Goal: Task Accomplishment & Management: Manage account settings

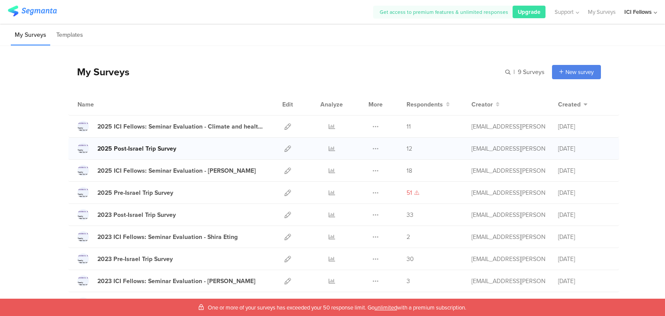
click at [148, 150] on div "2025 Post-Israel Trip Survey" at bounding box center [136, 148] width 79 height 9
click at [330, 148] on icon at bounding box center [332, 148] width 6 height 6
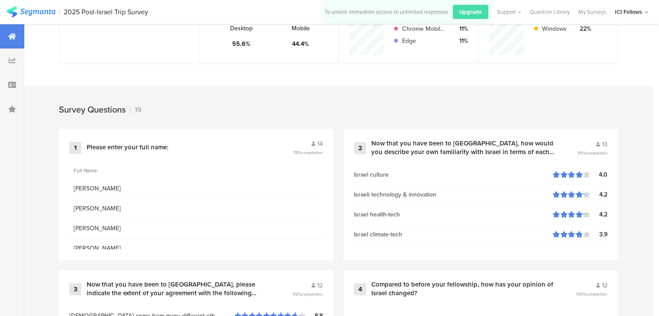
scroll to position [303, 0]
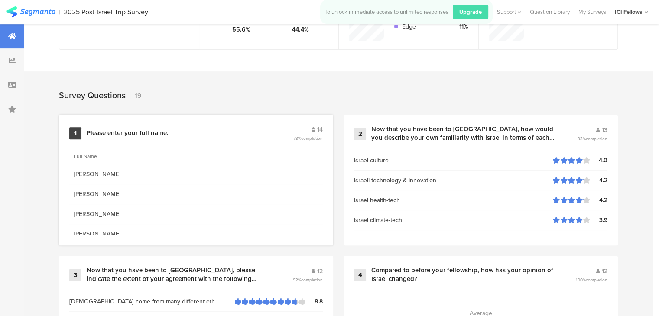
click at [101, 172] on span "Camila Thome" at bounding box center [196, 174] width 245 height 9
click at [156, 132] on div "Please enter your full name:" at bounding box center [128, 133] width 82 height 9
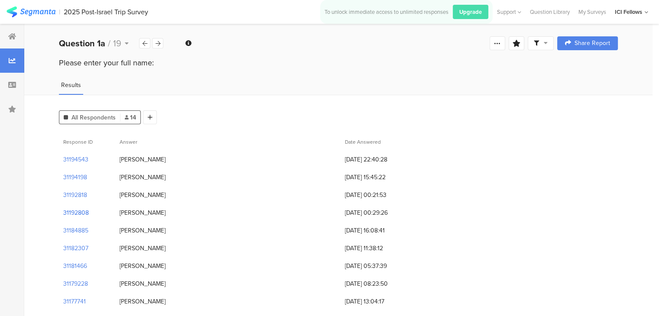
click at [78, 210] on section "31192808" at bounding box center [76, 212] width 26 height 9
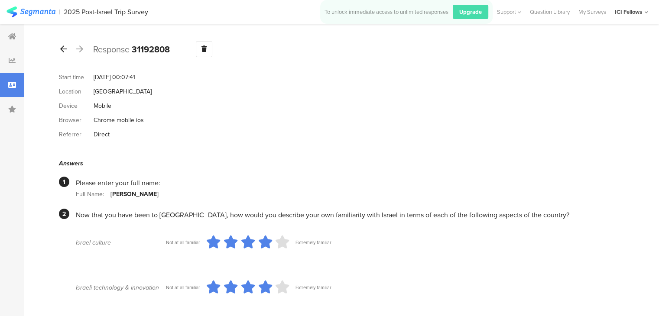
click at [63, 48] on icon at bounding box center [63, 49] width 7 height 8
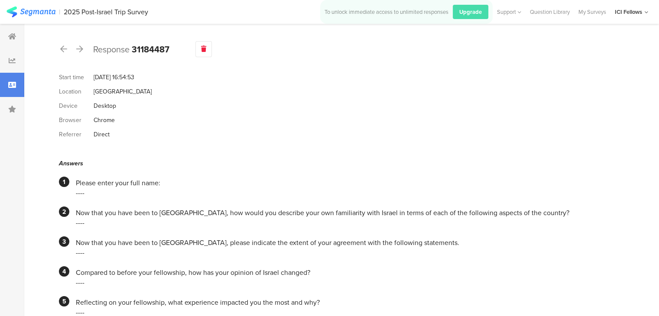
click at [204, 47] on icon at bounding box center [203, 49] width 5 height 6
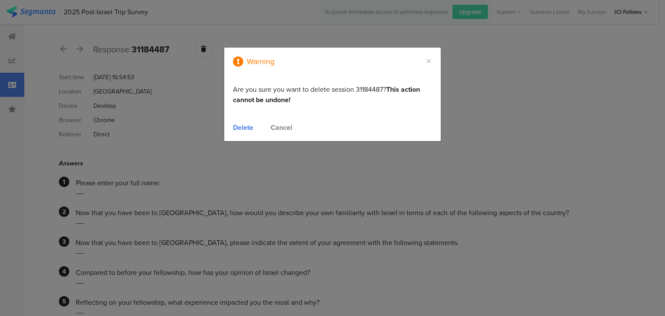
click at [183, 112] on div "Warning Are you sure you want to delete session 31184487? This action cannot be…" at bounding box center [332, 158] width 665 height 316
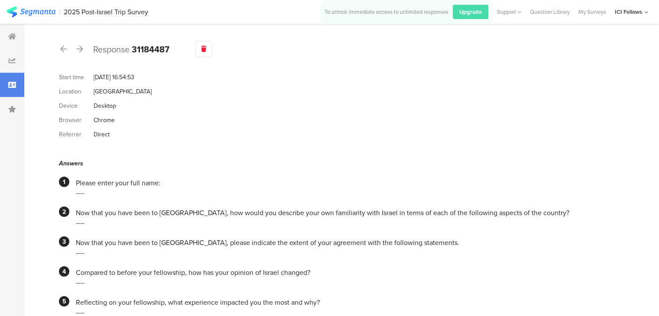
click at [208, 51] on div at bounding box center [203, 49] width 16 height 16
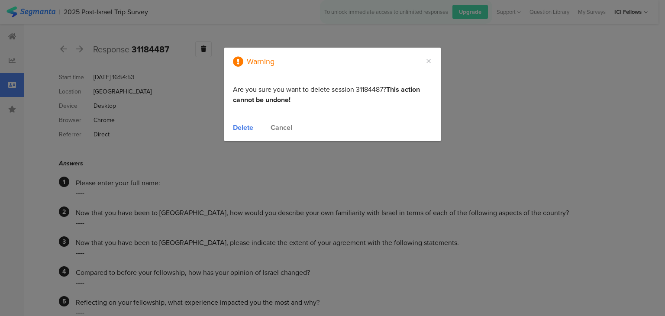
click at [244, 126] on div "Delete" at bounding box center [243, 128] width 20 height 10
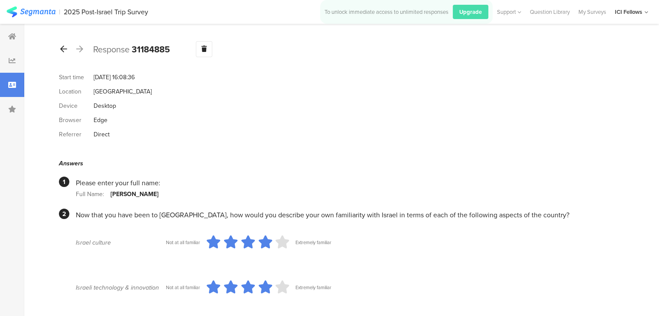
click at [63, 50] on icon at bounding box center [63, 49] width 7 height 8
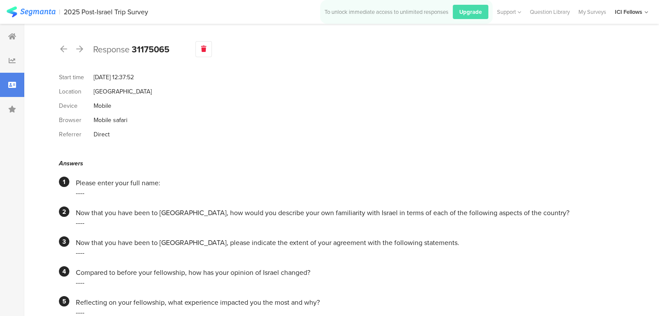
click at [203, 48] on icon at bounding box center [203, 49] width 5 height 6
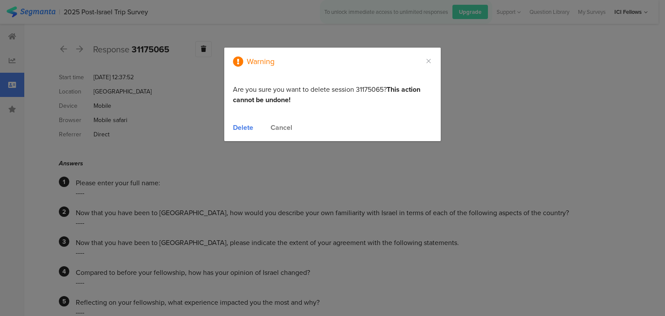
click at [238, 127] on div "Delete" at bounding box center [243, 128] width 20 height 10
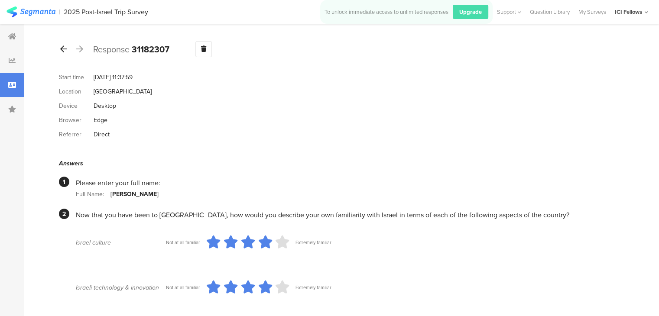
click at [62, 49] on icon at bounding box center [63, 49] width 7 height 8
click at [62, 48] on icon at bounding box center [63, 49] width 7 height 8
click at [64, 49] on icon at bounding box center [63, 49] width 7 height 8
click at [65, 48] on icon at bounding box center [63, 49] width 7 height 8
click at [61, 51] on icon at bounding box center [63, 49] width 7 height 8
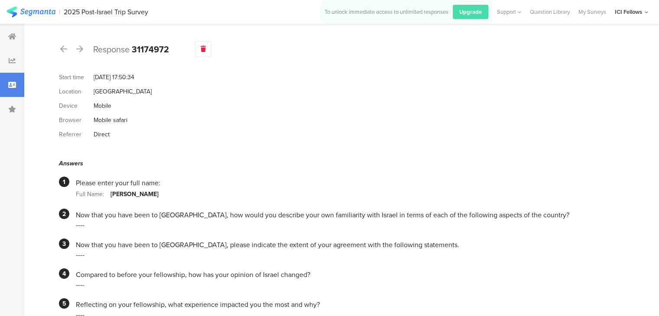
click at [203, 48] on icon at bounding box center [202, 49] width 5 height 6
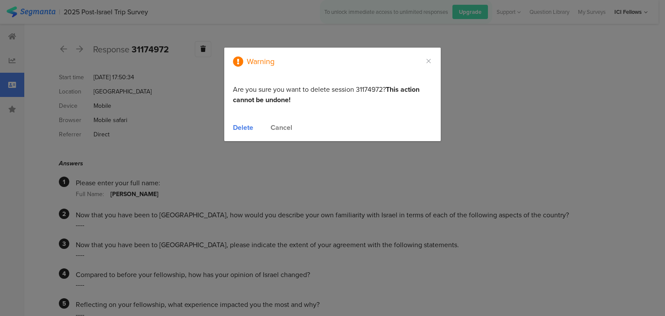
click at [237, 128] on div "Delete" at bounding box center [243, 128] width 20 height 10
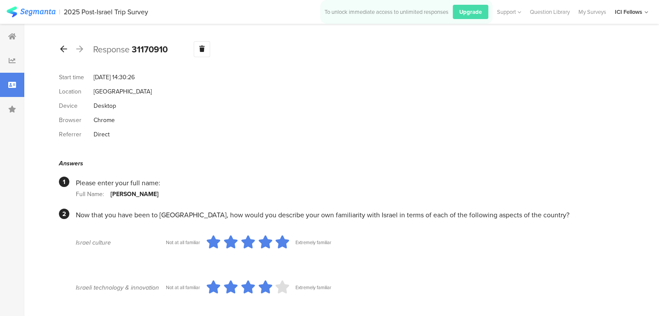
click at [60, 51] on icon at bounding box center [63, 49] width 7 height 8
click at [61, 50] on icon at bounding box center [63, 49] width 7 height 8
click at [62, 49] on icon at bounding box center [63, 49] width 7 height 8
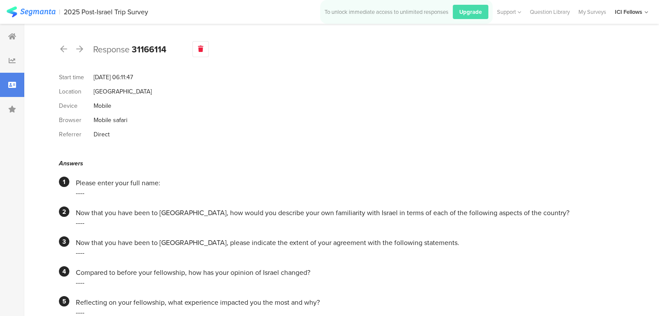
click at [204, 51] on div at bounding box center [200, 49] width 16 height 16
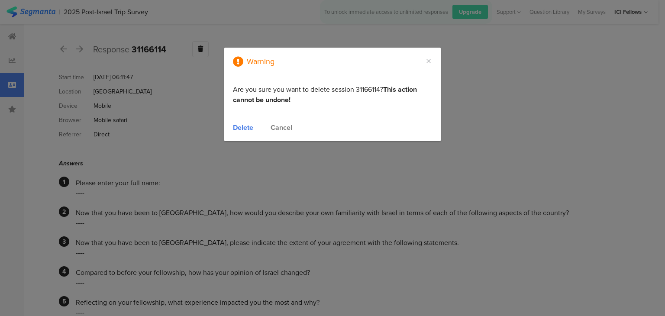
click at [244, 129] on div "Delete" at bounding box center [243, 128] width 20 height 10
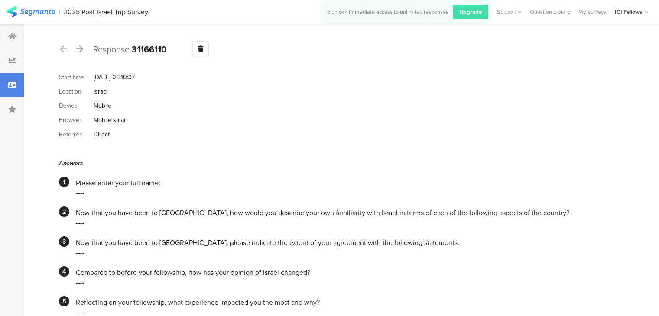
click at [64, 49] on icon at bounding box center [63, 49] width 7 height 8
click at [78, 47] on icon at bounding box center [79, 49] width 7 height 8
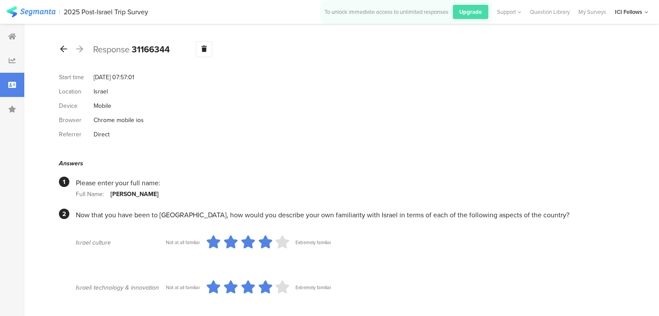
click at [63, 48] on icon at bounding box center [63, 49] width 7 height 8
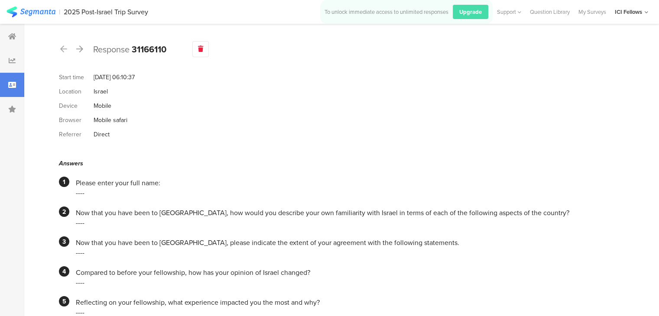
click at [203, 50] on icon at bounding box center [200, 49] width 5 height 6
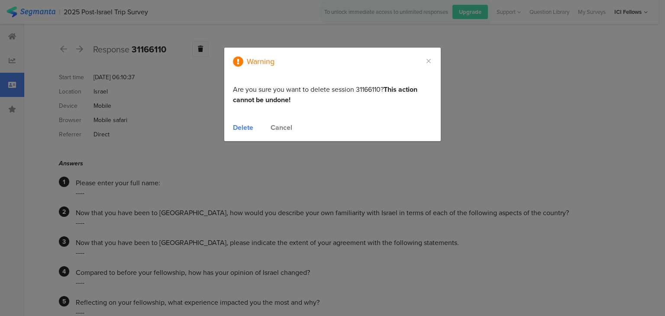
click at [245, 127] on div "Delete" at bounding box center [243, 128] width 20 height 10
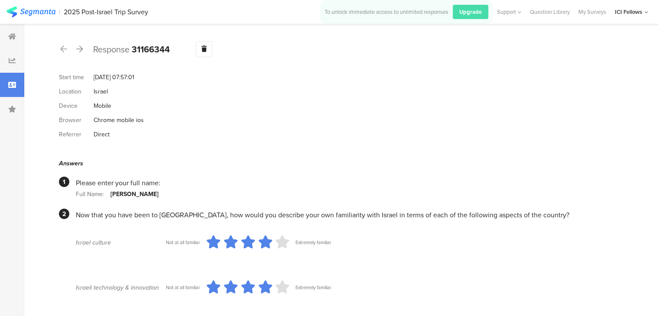
click at [64, 49] on icon at bounding box center [63, 49] width 7 height 8
click at [79, 49] on icon at bounding box center [79, 49] width 7 height 8
click at [80, 49] on icon at bounding box center [79, 49] width 7 height 8
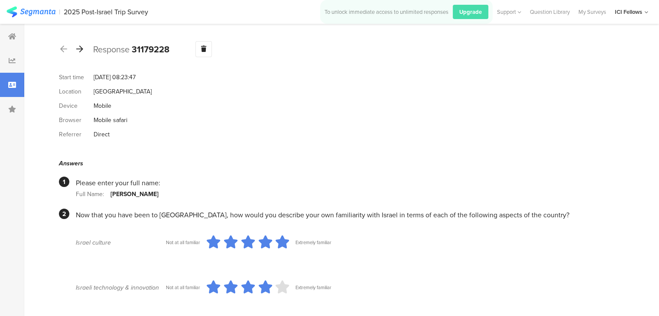
click at [80, 49] on icon at bounding box center [79, 49] width 7 height 8
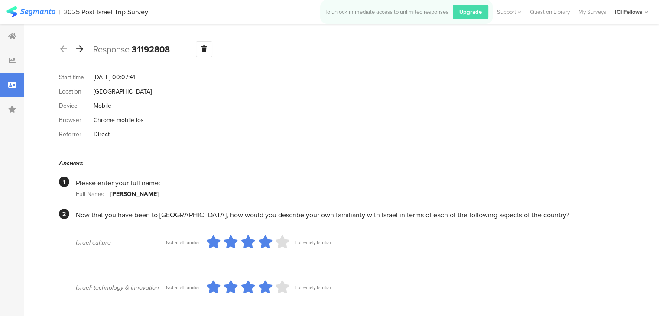
click at [80, 49] on icon at bounding box center [79, 49] width 7 height 8
click at [81, 49] on icon at bounding box center [79, 49] width 7 height 8
click at [65, 48] on icon at bounding box center [63, 49] width 7 height 8
click at [80, 49] on icon at bounding box center [79, 49] width 7 height 8
click at [78, 52] on icon at bounding box center [79, 49] width 7 height 8
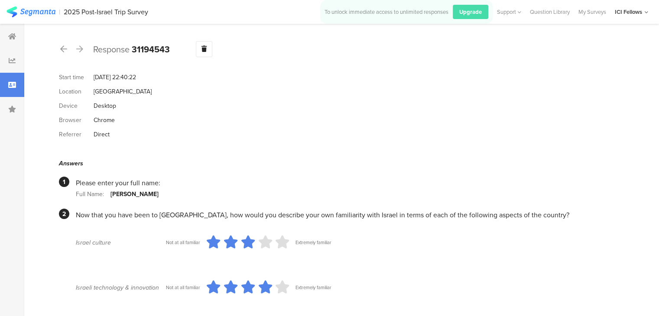
click at [85, 49] on div "Response 31194543" at bounding box center [338, 49] width 559 height 16
click at [80, 51] on icon at bounding box center [79, 49] width 7 height 8
click at [61, 47] on icon at bounding box center [63, 49] width 7 height 8
click at [62, 47] on icon at bounding box center [63, 49] width 7 height 8
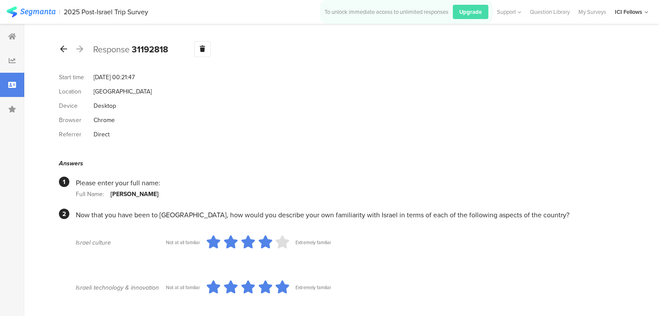
click at [62, 47] on icon at bounding box center [63, 49] width 7 height 8
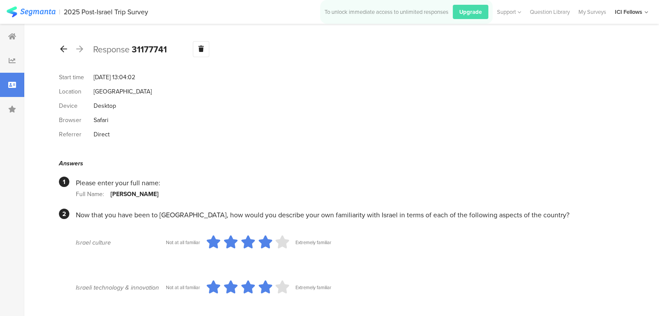
click at [62, 47] on icon at bounding box center [63, 49] width 7 height 8
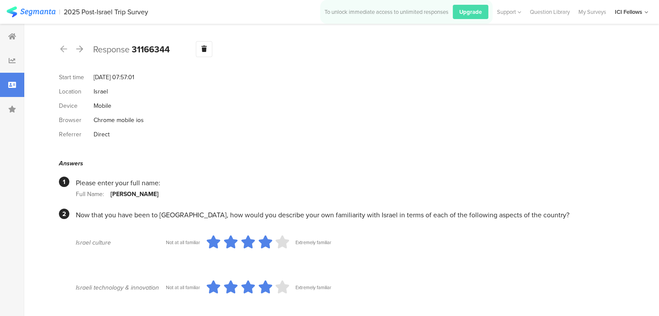
click at [62, 47] on icon at bounding box center [63, 49] width 7 height 8
click at [78, 48] on icon at bounding box center [79, 49] width 7 height 8
click at [81, 49] on icon at bounding box center [79, 49] width 7 height 8
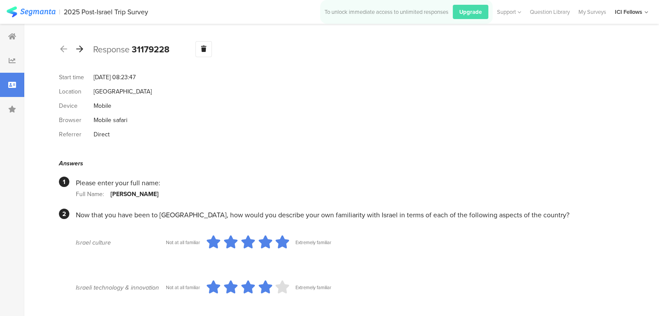
click at [80, 49] on icon at bounding box center [79, 49] width 7 height 8
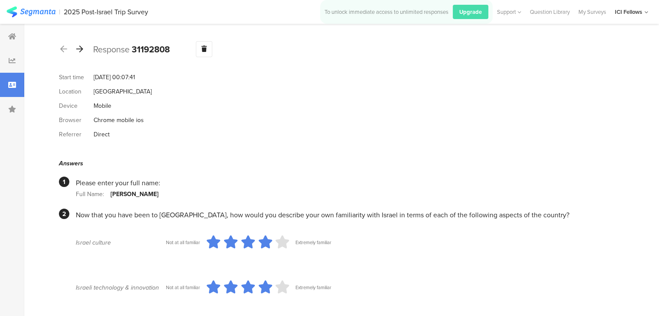
click at [78, 49] on icon at bounding box center [79, 49] width 7 height 8
click at [63, 50] on icon at bounding box center [63, 49] width 7 height 8
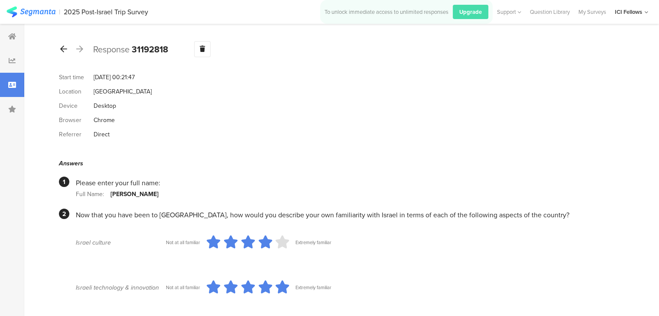
click at [63, 50] on icon at bounding box center [63, 49] width 7 height 8
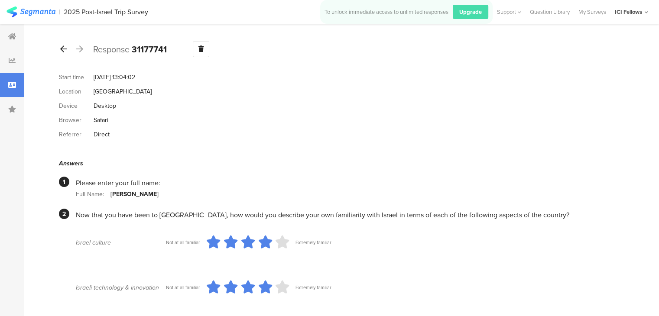
click at [63, 50] on icon at bounding box center [63, 49] width 7 height 8
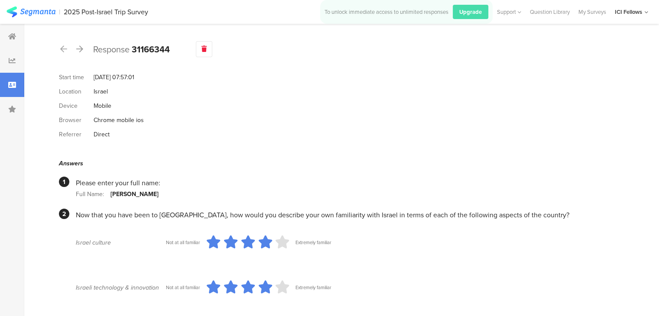
click at [204, 49] on icon at bounding box center [203, 49] width 5 height 6
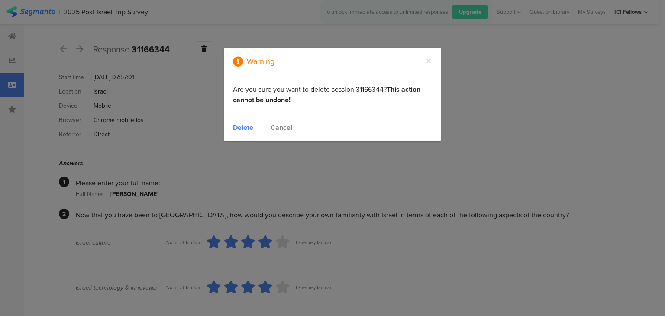
click at [249, 127] on div "Delete" at bounding box center [243, 128] width 20 height 10
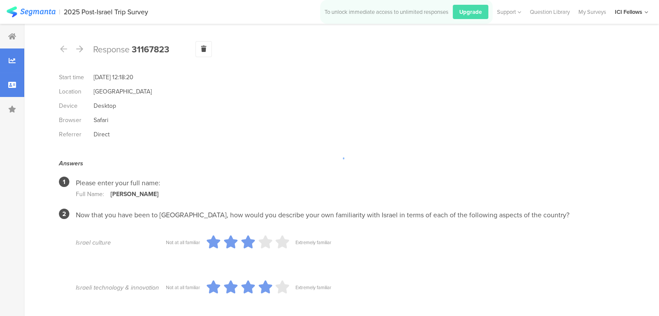
click at [14, 58] on icon at bounding box center [12, 60] width 7 height 7
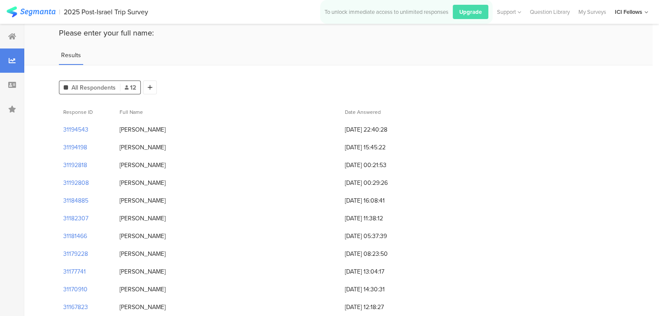
scroll to position [61, 0]
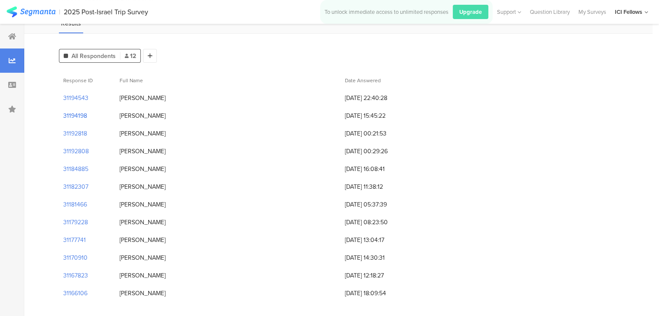
click at [76, 115] on section "31194198" at bounding box center [75, 115] width 24 height 9
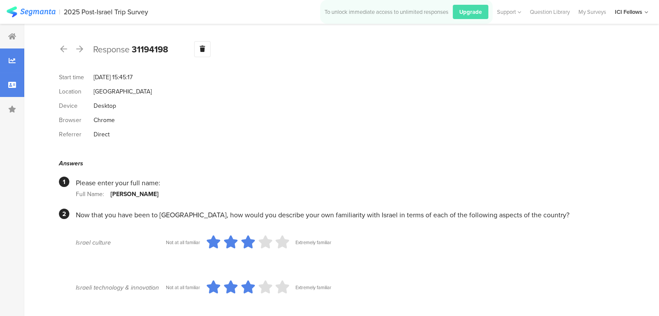
click at [9, 53] on div at bounding box center [12, 60] width 24 height 24
click at [10, 39] on icon at bounding box center [12, 36] width 8 height 7
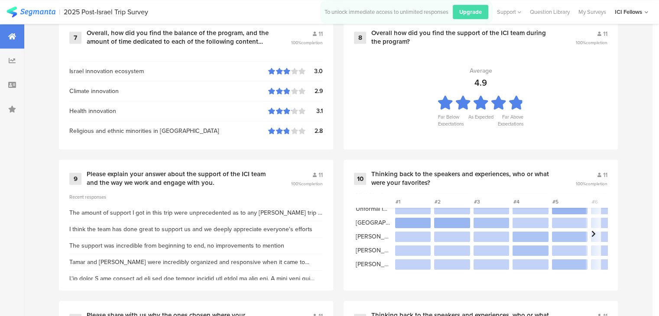
scroll to position [909, 0]
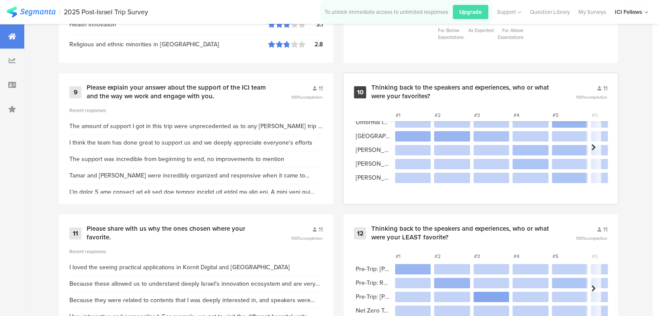
click at [417, 87] on div "Thinking back to the speakers and experiences, who or what were your favorites?" at bounding box center [462, 92] width 183 height 17
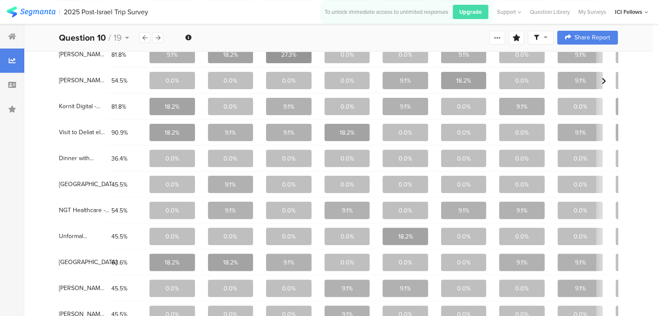
scroll to position [385, 0]
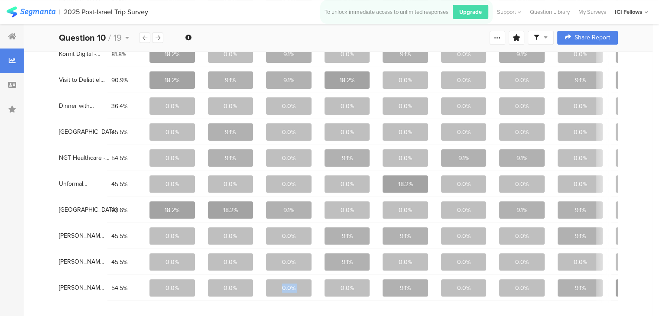
drag, startPoint x: 255, startPoint y: 302, endPoint x: 323, endPoint y: 298, distance: 68.1
click at [323, 298] on div "Answer Total #1 #2 #3 #4 #5 #6 #7 #8 #9 #10 #11 #12 #13 #14 #15 #16 #17 #18 #19…" at bounding box center [338, 31] width 559 height 555
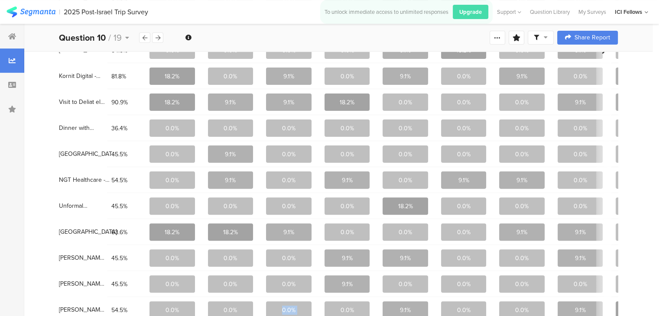
scroll to position [342, 0]
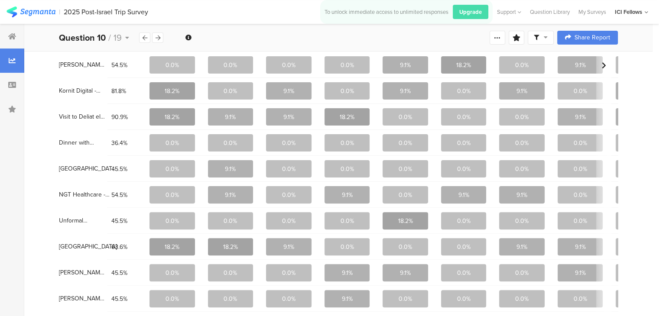
click at [139, 120] on div "90.9%" at bounding box center [126, 117] width 38 height 18
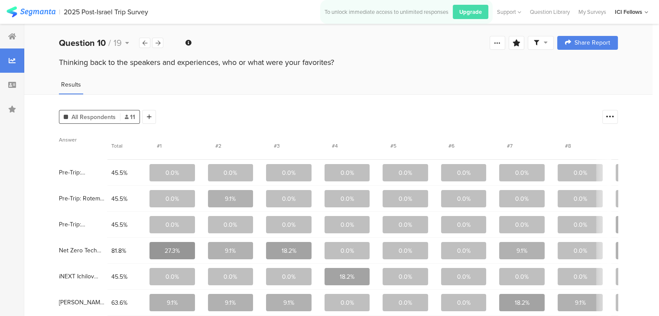
scroll to position [0, 0]
click at [160, 42] on div at bounding box center [157, 43] width 11 height 10
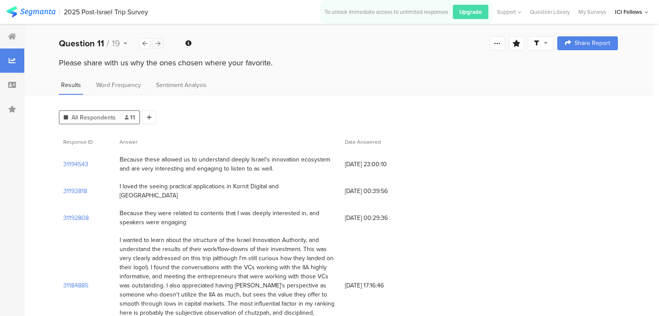
click at [160, 42] on div at bounding box center [157, 43] width 11 height 10
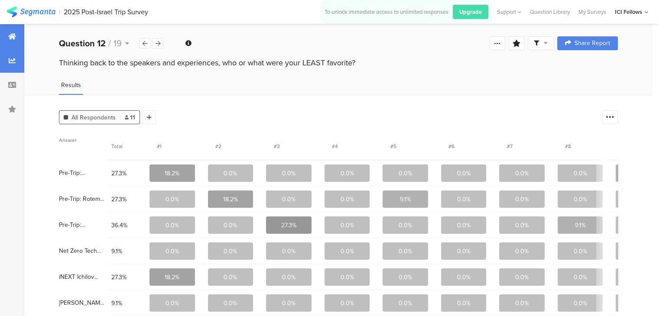
click at [16, 39] on div at bounding box center [12, 36] width 24 height 24
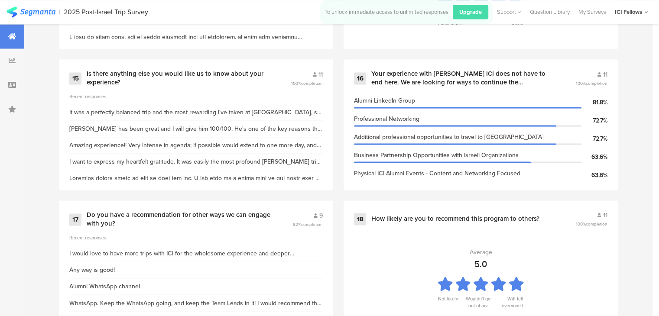
scroll to position [1087, 0]
